Goal: Information Seeking & Learning: Check status

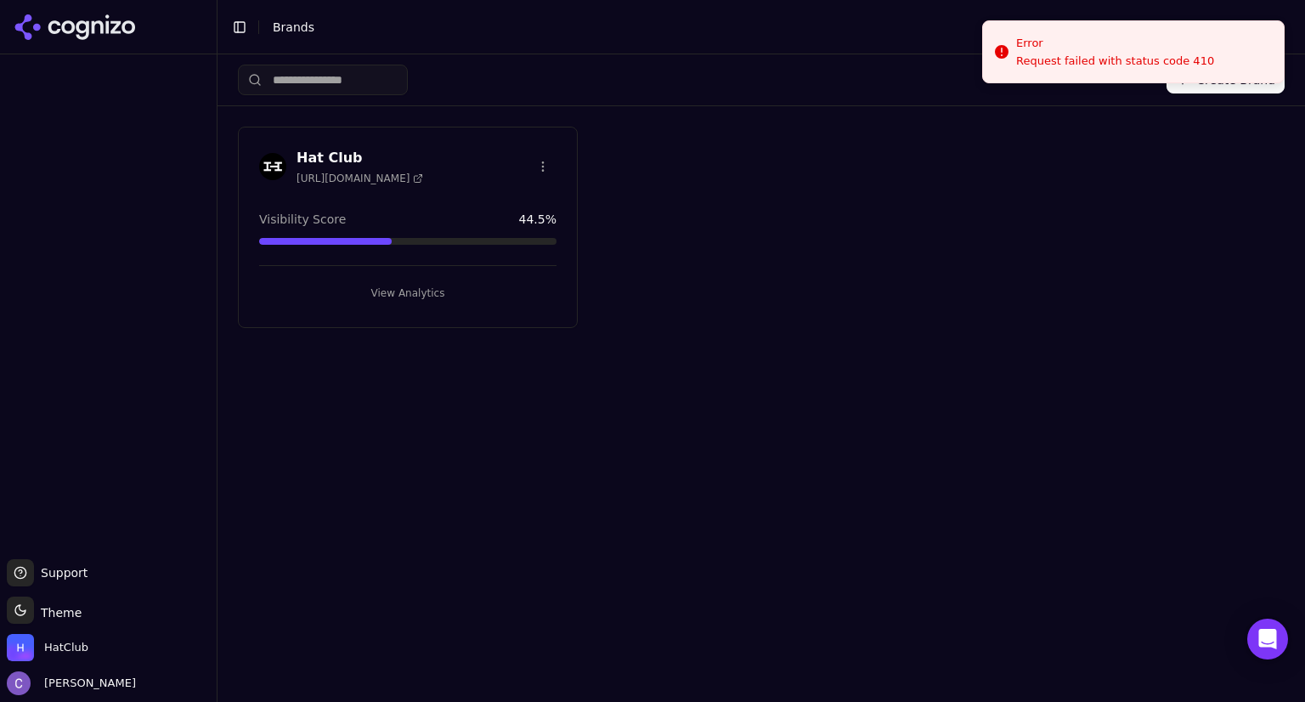
click at [472, 290] on button "View Analytics" at bounding box center [407, 292] width 297 height 27
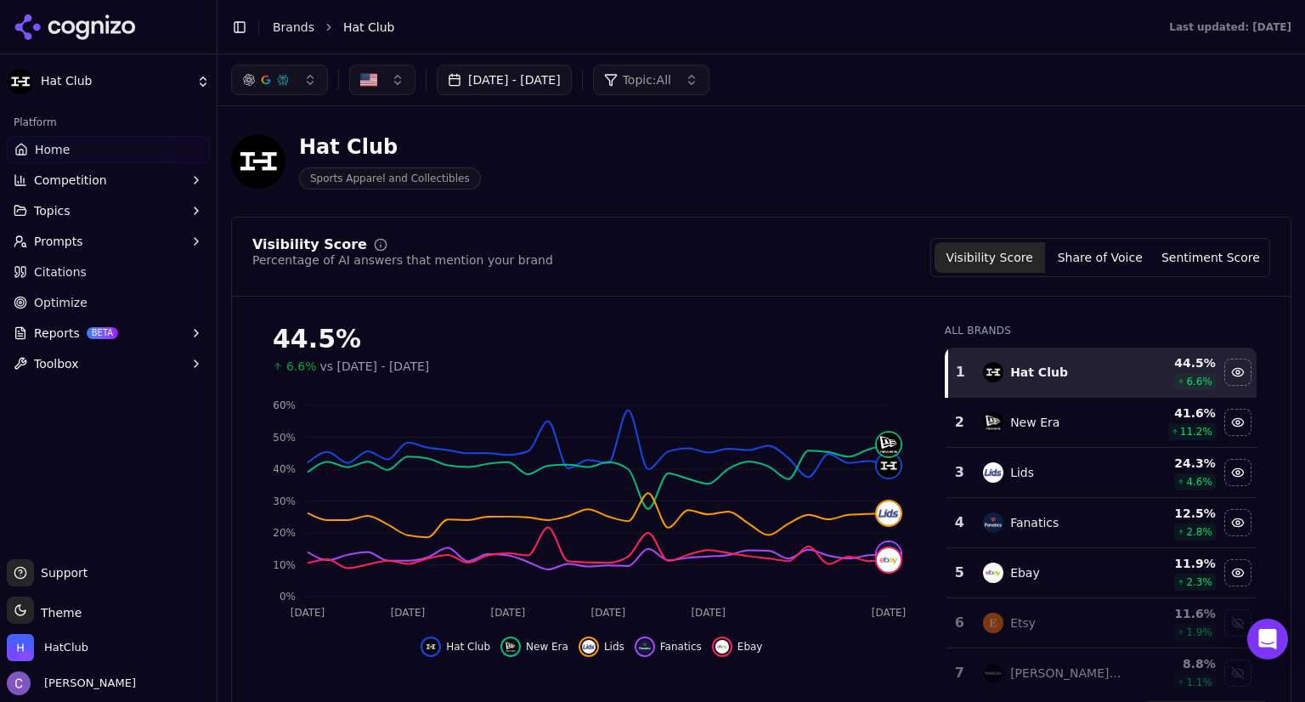
click at [563, 81] on button "[DATE] - [DATE]" at bounding box center [504, 80] width 135 height 31
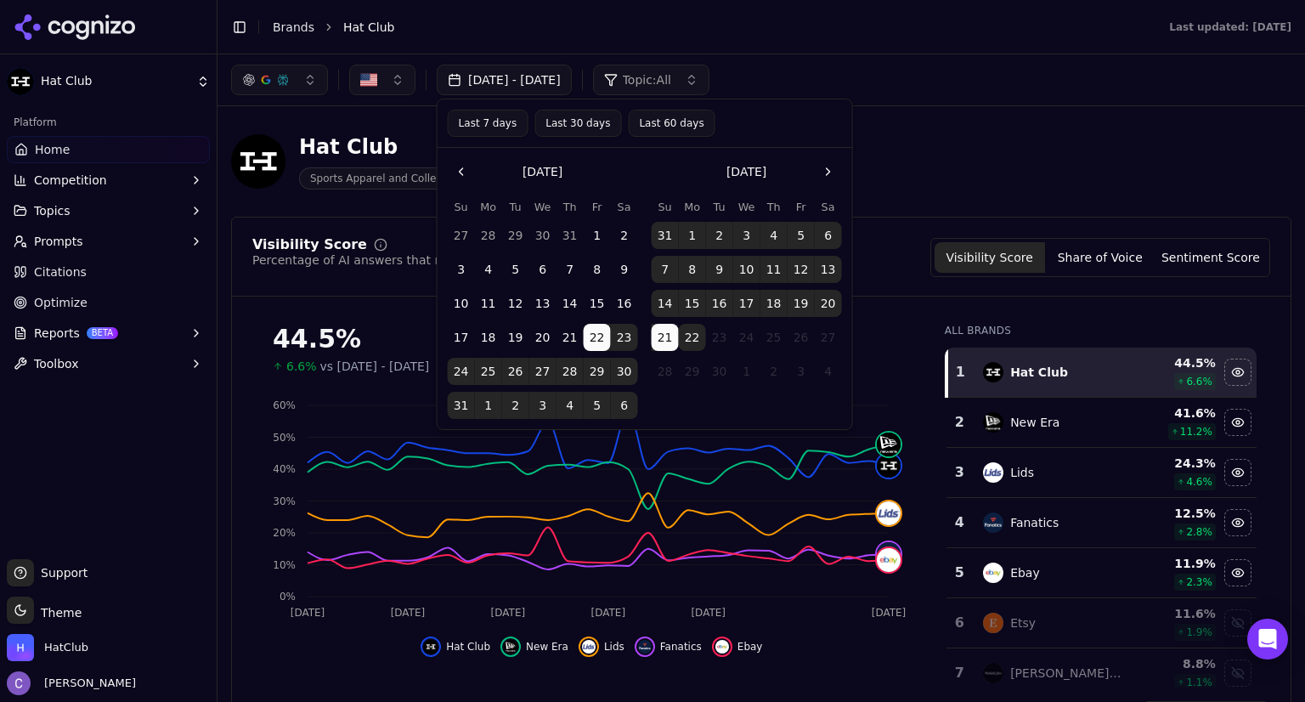
click at [564, 120] on button "Last 30 days" at bounding box center [577, 123] width 87 height 27
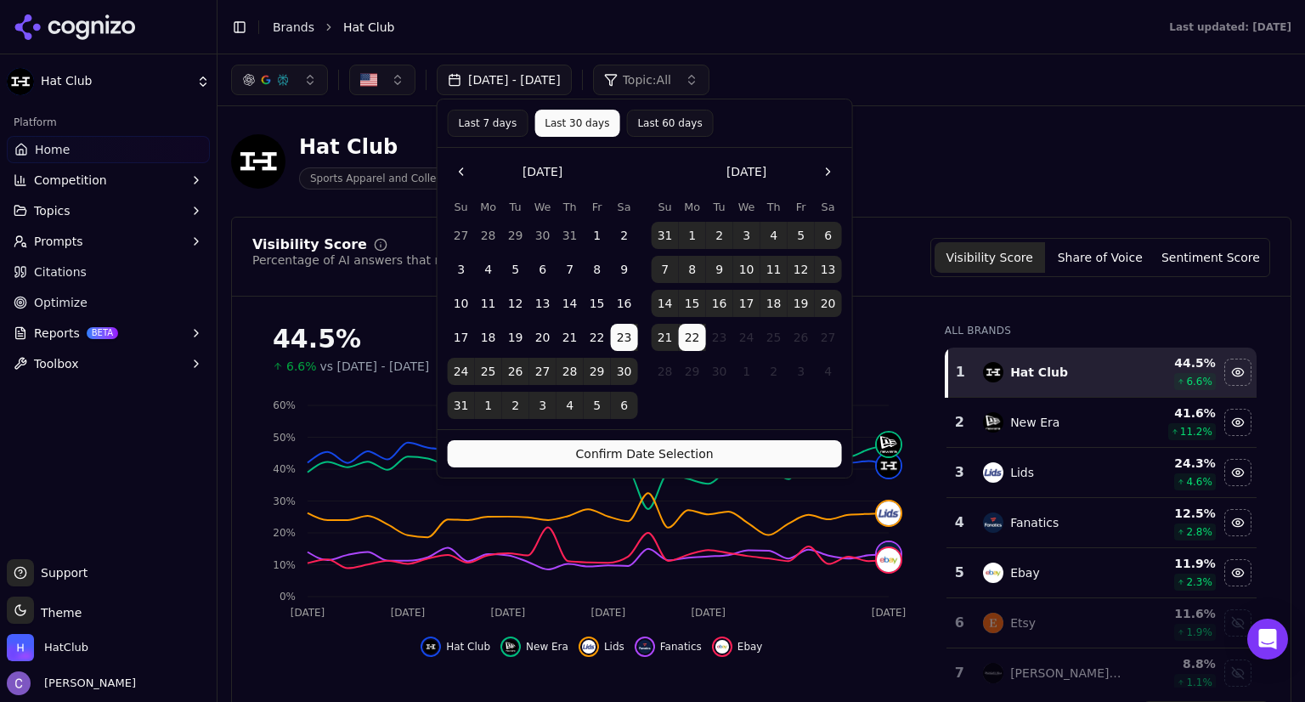
click at [730, 460] on button "Confirm Date Selection" at bounding box center [645, 453] width 394 height 27
